Goal: Task Accomplishment & Management: Use online tool/utility

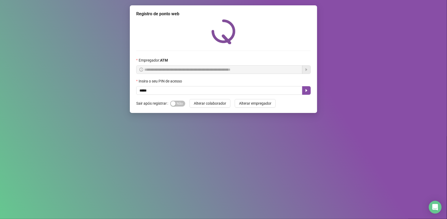
type input "*****"
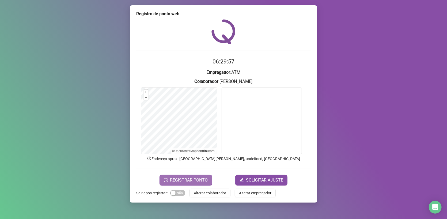
click at [194, 182] on span "REGISTRAR PONTO" at bounding box center [189, 180] width 38 height 6
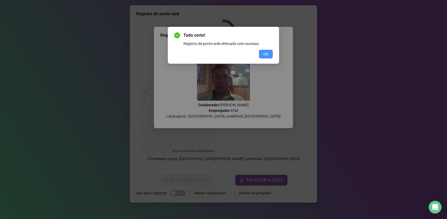
click at [265, 50] on button "OK" at bounding box center [266, 54] width 14 height 9
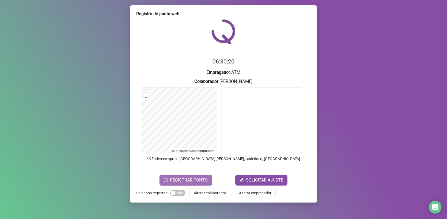
click at [189, 180] on span "REGISTRAR PONTO" at bounding box center [189, 180] width 38 height 6
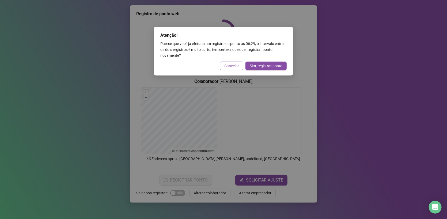
click at [232, 66] on span "Cancelar" at bounding box center [231, 66] width 15 height 6
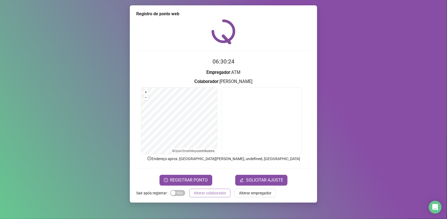
click at [201, 191] on span "Alterar colaborador" at bounding box center [210, 193] width 32 height 6
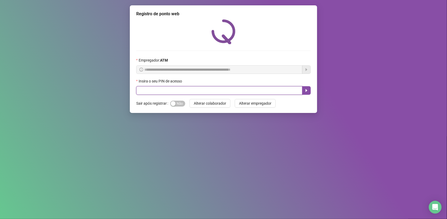
click at [175, 91] on input "text" at bounding box center [219, 90] width 166 height 9
type input "*****"
click at [305, 93] on icon "caret-right" at bounding box center [306, 90] width 4 height 4
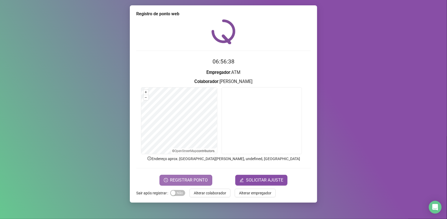
click at [189, 180] on span "REGISTRAR PONTO" at bounding box center [189, 180] width 38 height 6
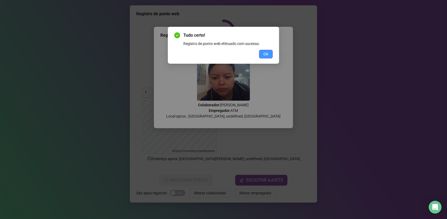
click at [260, 54] on button "OK" at bounding box center [266, 54] width 14 height 9
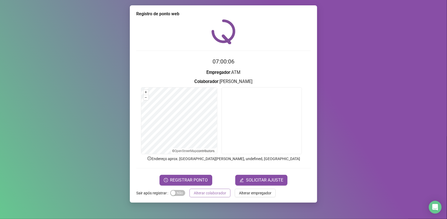
click at [203, 192] on span "Alterar colaborador" at bounding box center [210, 193] width 32 height 6
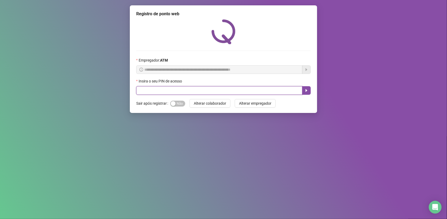
click at [165, 89] on input "text" at bounding box center [219, 90] width 166 height 9
type input "*****"
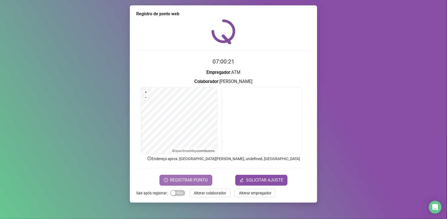
click at [194, 181] on span "REGISTRAR PONTO" at bounding box center [189, 180] width 38 height 6
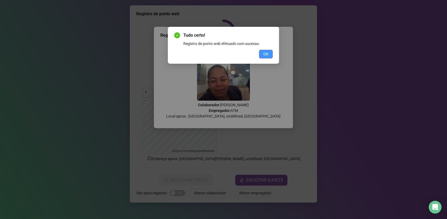
click at [266, 58] on button "OK" at bounding box center [266, 54] width 14 height 9
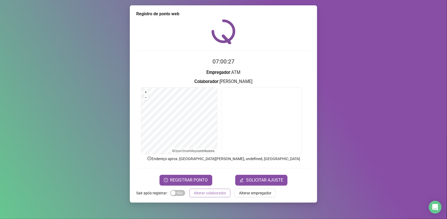
click at [200, 190] on span "Alterar colaborador" at bounding box center [210, 193] width 32 height 6
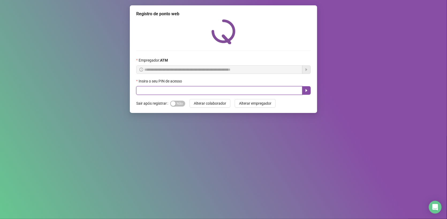
click at [202, 90] on input "text" at bounding box center [219, 90] width 166 height 9
type input "*****"
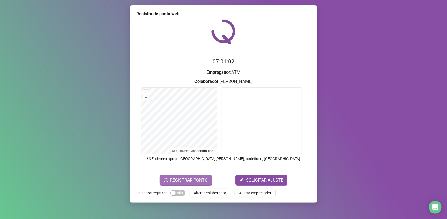
click at [182, 179] on span "REGISTRAR PONTO" at bounding box center [189, 180] width 38 height 6
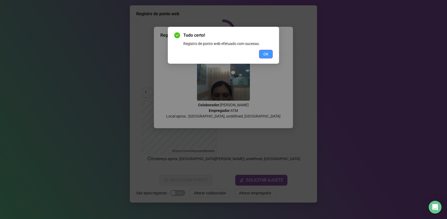
click at [263, 56] on span "OK" at bounding box center [265, 54] width 5 height 6
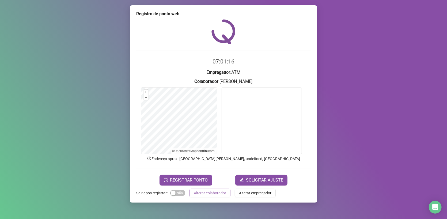
click at [215, 192] on span "Alterar colaborador" at bounding box center [210, 193] width 32 height 6
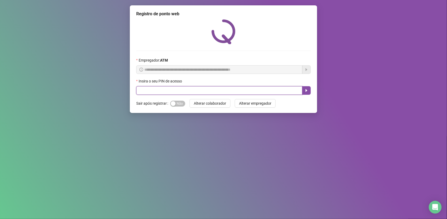
click at [193, 87] on input "text" at bounding box center [219, 90] width 166 height 9
type input "*****"
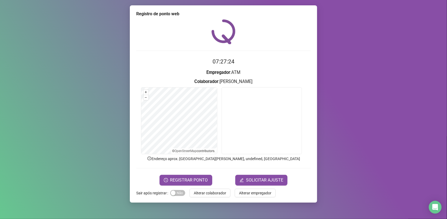
click at [218, 195] on span "Alterar colaborador" at bounding box center [210, 193] width 32 height 6
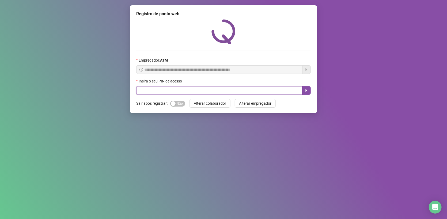
drag, startPoint x: 244, startPoint y: 92, endPoint x: 248, endPoint y: 96, distance: 5.1
click at [249, 90] on input "text" at bounding box center [219, 90] width 166 height 9
type input "*****"
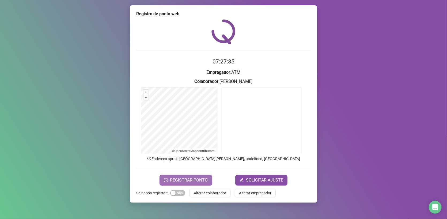
click at [185, 181] on span "REGISTRAR PONTO" at bounding box center [189, 180] width 38 height 6
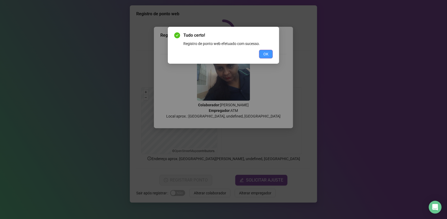
click at [262, 55] on button "OK" at bounding box center [266, 54] width 14 height 9
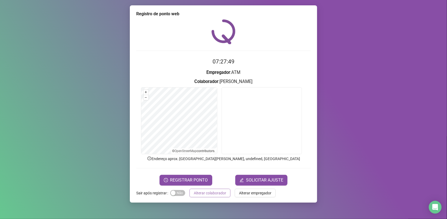
click at [218, 194] on span "Alterar colaborador" at bounding box center [210, 193] width 32 height 6
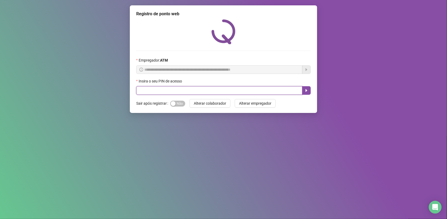
click at [198, 92] on input "text" at bounding box center [219, 90] width 166 height 9
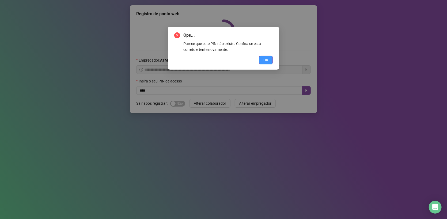
click at [260, 62] on button "OK" at bounding box center [266, 60] width 14 height 9
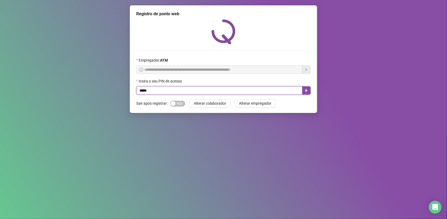
type input "*****"
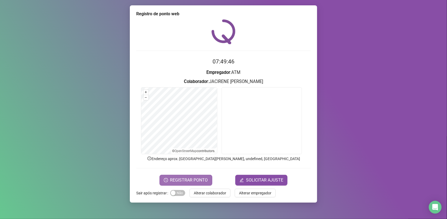
click at [197, 177] on span "REGISTRAR PONTO" at bounding box center [189, 180] width 38 height 6
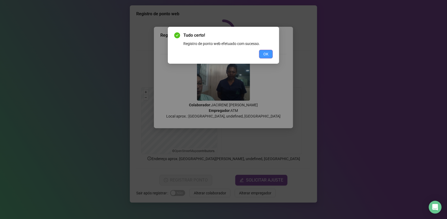
click at [262, 54] on button "OK" at bounding box center [266, 54] width 14 height 9
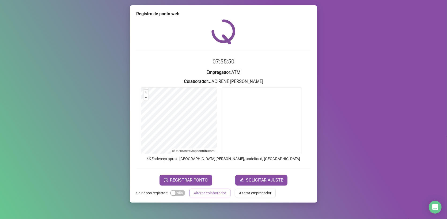
click at [211, 192] on span "Alterar colaborador" at bounding box center [210, 193] width 32 height 6
